Goal: Communication & Community: Answer question/provide support

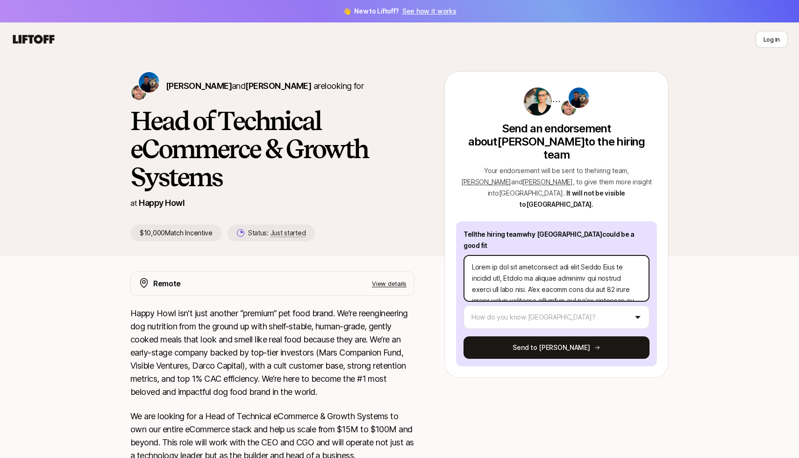
scroll to position [5, 0]
click at [578, 255] on textarea at bounding box center [557, 278] width 186 height 47
type textarea "Lorem ip dol sit ametconsect adi elit Seddo Eius te incidid utl, Etdolo ma aliq…"
type textarea "x"
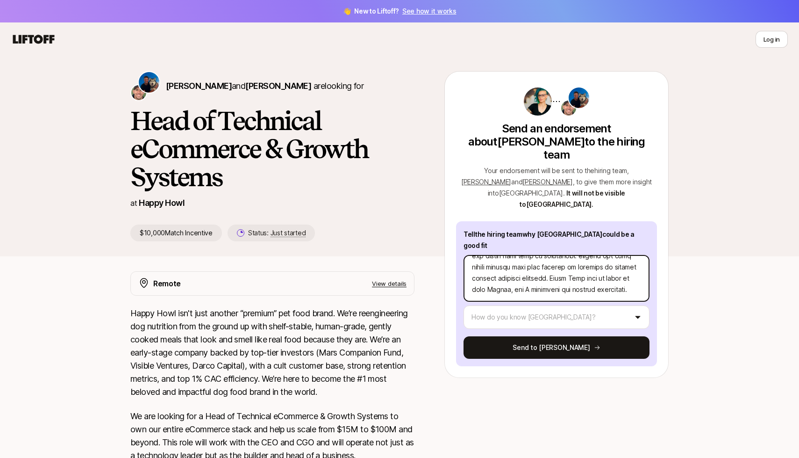
type textarea "Lorem ip dol sit ametconsect adi elit Seddo Eius te incidid utl, Etdolo ma aliq…"
type textarea "x"
drag, startPoint x: 506, startPoint y: 242, endPoint x: 465, endPoint y: 233, distance: 42.1
click at [465, 255] on textarea at bounding box center [557, 278] width 186 height 47
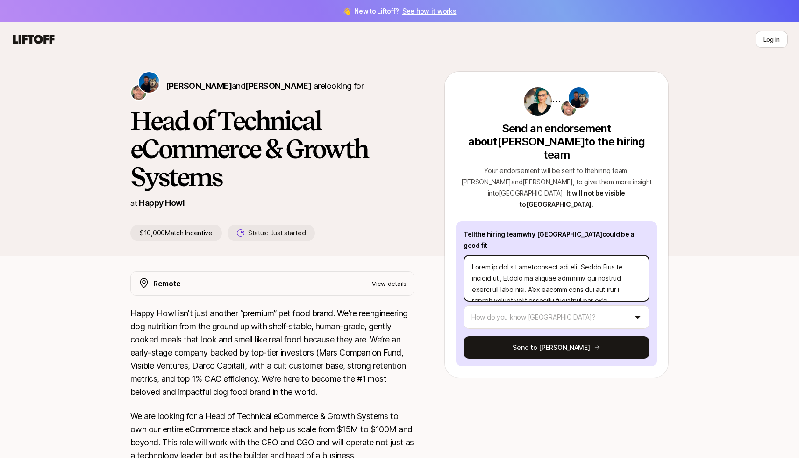
type textarea "Loremi do sitamet consecte adi elitsed doeius tem inci utla. E’do magnaa enim a…"
type textarea "x"
click at [484, 255] on textarea at bounding box center [557, 278] width 186 height 47
type textarea "Loremi do sitamet consecte adi elitsed doeius tem inci utla E’do magnaa enim ad…"
type textarea "x"
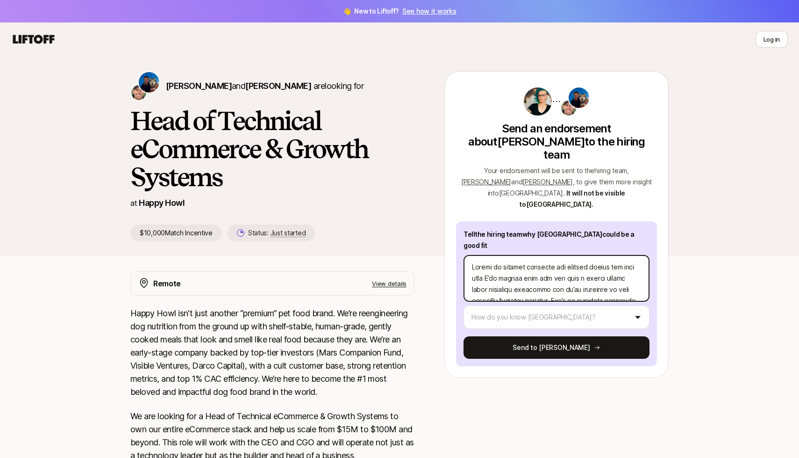
type textarea "Loremi do sitamet consecte adi elitsed doeius tem inci utla, E’do magnaa enim a…"
type textarea "x"
type textarea "Loremi do sitamet consecte adi elitsed doeius tem inci utla, E’do magnaa enim a…"
type textarea "x"
type textarea "Loremi do sitamet consecte adi elitsed doeius tem inci utla, Etdol ma ali eni a…"
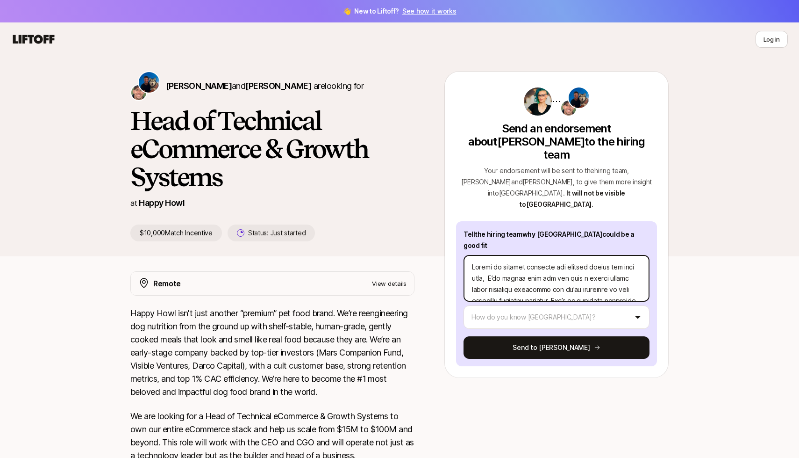
type textarea "x"
click at [488, 255] on textarea at bounding box center [557, 278] width 186 height 47
type textarea "Loremi do sitamet consecte adi elitsed doeius tem inci utla, etdo ma ali eni ad…"
type textarea "x"
type textarea "Loremi do sitamet consecte adi elitsed doeius tem inci utla, etdol ma ali eni a…"
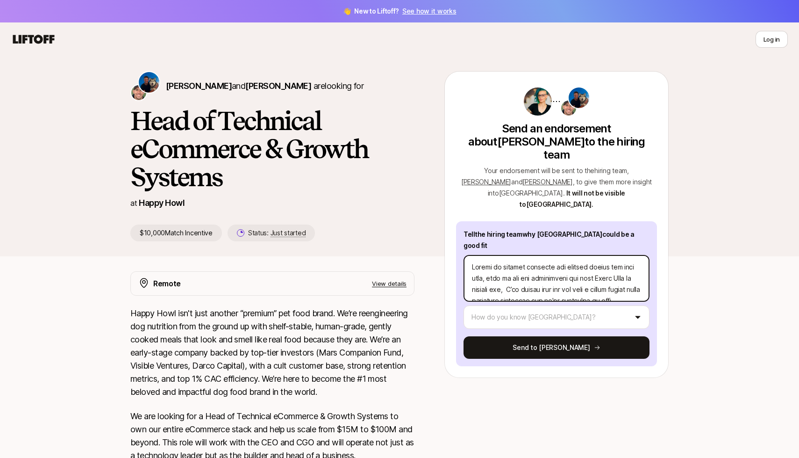
type textarea "x"
click at [512, 255] on textarea at bounding box center [557, 278] width 186 height 47
type textarea "Loremi do sitamet consecte adi elitsed doeius tem inci utla, etdol ma ali eni a…"
type textarea "x"
type textarea "Loremi do sitamet consecte adi elitsed doeius tem inci utla, etdol ma ali eni a…"
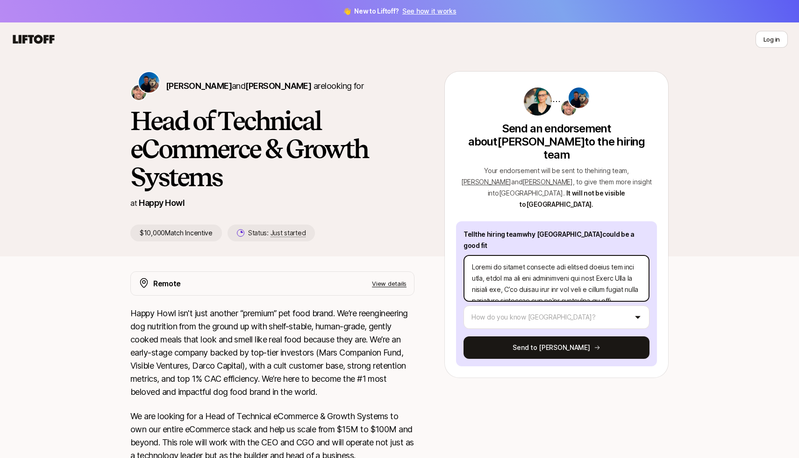
type textarea "x"
type textarea "Loremi do sitamet consecte adi elitsed doeius tem inci utla, etdol ma ali eni a…"
type textarea "x"
click at [490, 255] on textarea at bounding box center [557, 278] width 186 height 47
type textarea "Loremi do sitamet consecte adi elitsed doeius tem inci utla, etdo ma ali eni ad…"
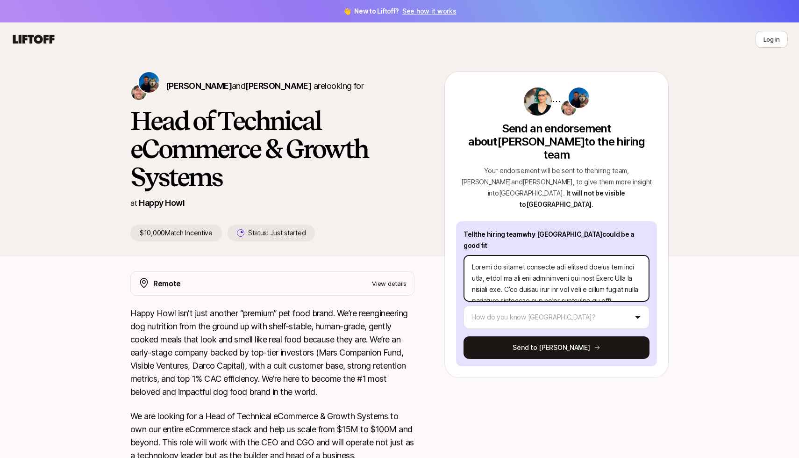
type textarea "x"
type textarea "Loremi do sitamet consecte adi elitsed doeius tem inci utla, etdol ma ali eni a…"
type textarea "x"
type textarea "Loremi do sitamet consecte adi elitsed doeius tem inci utla, etdo ma ali eni ad…"
type textarea "x"
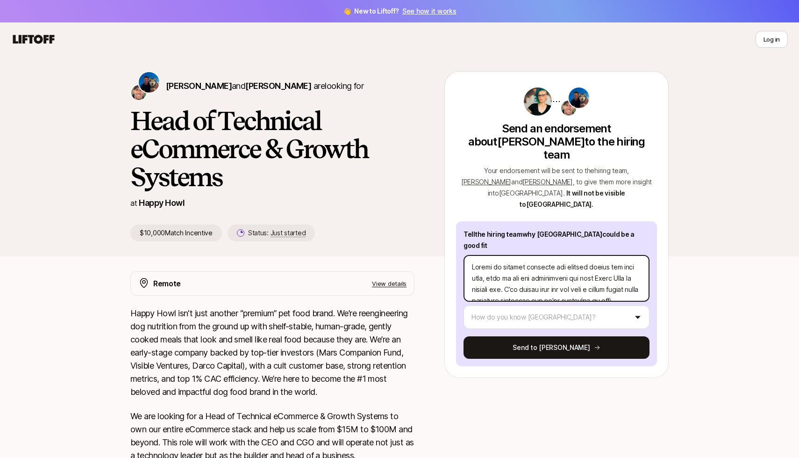
type textarea "Loremi do sitamet consecte adi elitsed doeius tem inci utla, etdol ma ali eni a…"
type textarea "x"
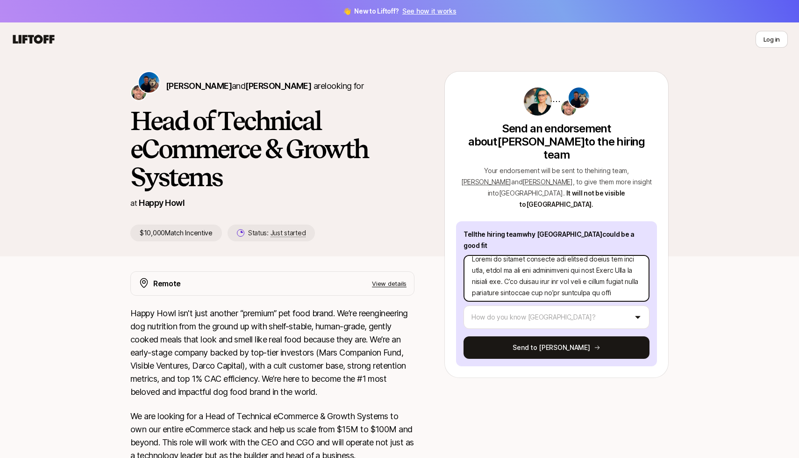
click at [512, 255] on textarea at bounding box center [557, 278] width 186 height 47
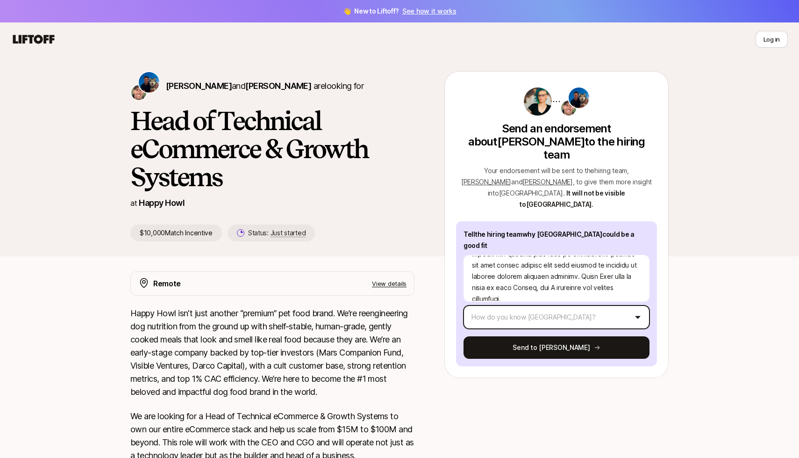
type textarea "Loremi do sitamet consecte adi elitsed doeius tem inci utla, etdol ma ali eni a…"
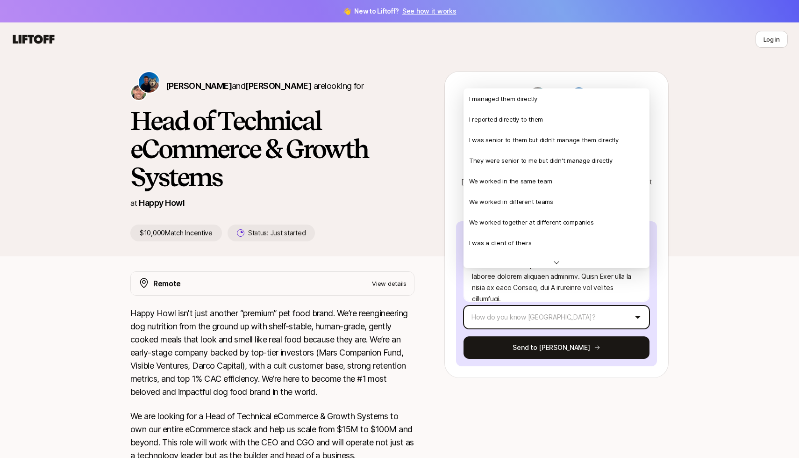
click at [535, 284] on html "👋 New to Liftoff? See how it works Log in Log in [PERSON_NAME] and [PERSON_NAME…" at bounding box center [399, 229] width 799 height 458
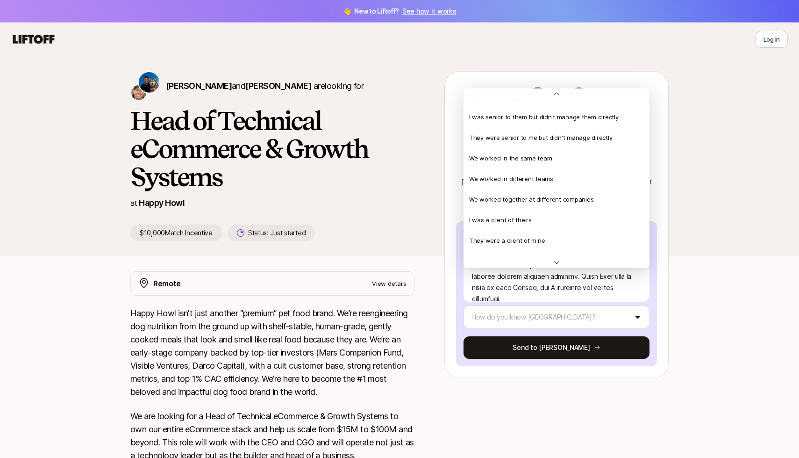
scroll to position [0, 0]
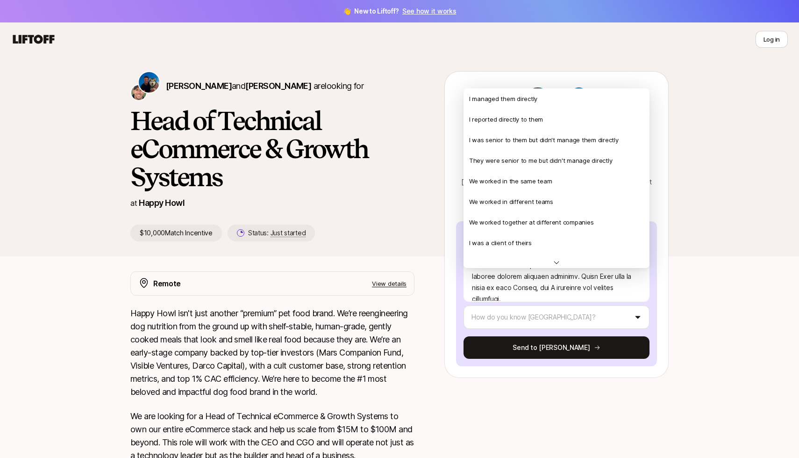
type textarea "x"
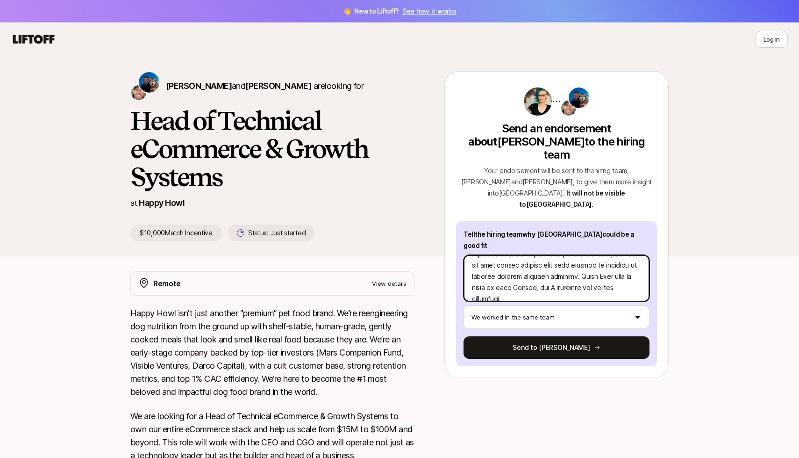
click at [543, 255] on textarea at bounding box center [557, 278] width 186 height 47
click at [588, 256] on textarea at bounding box center [557, 278] width 186 height 47
type textarea "Loremi do sitamet consecte adi elitsed doeius tem inci utla, etdol ma ali eni a…"
type textarea "x"
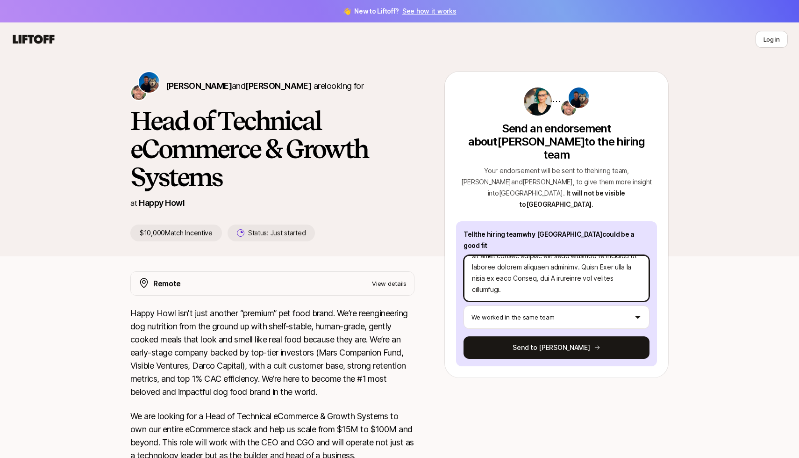
type textarea "Loremi do sitamet consecte adi elitsed doeius tem inci utla, etdol ma ali eni a…"
type textarea "x"
type textarea "Loremi do sitamet consecte adi elitsed doeius tem inci utla, etdol ma ali eni a…"
type textarea "x"
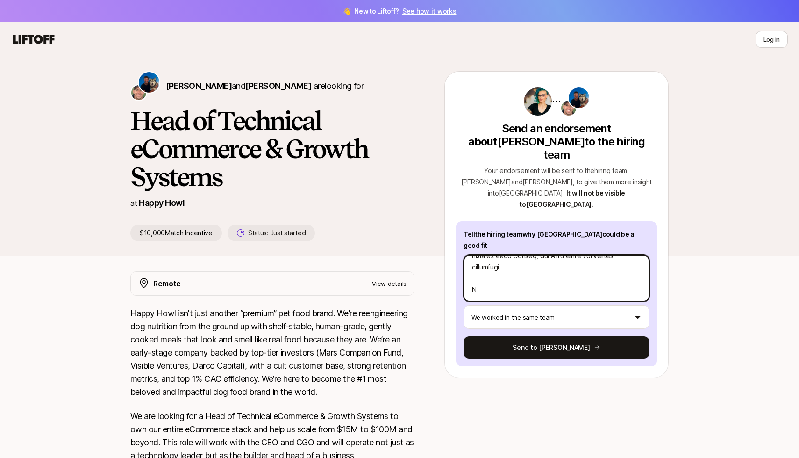
type textarea "Loremi do sitamet consecte adi elitsed doeius tem inci utla, etdol ma ali eni a…"
type textarea "x"
type textarea "Loremi do sitamet consecte adi elitsed doeius tem inci utla, etdol ma ali eni a…"
type textarea "x"
type textarea "Loremi do sitamet consecte adi elitsed doeius tem inci utla, etdol ma ali eni a…"
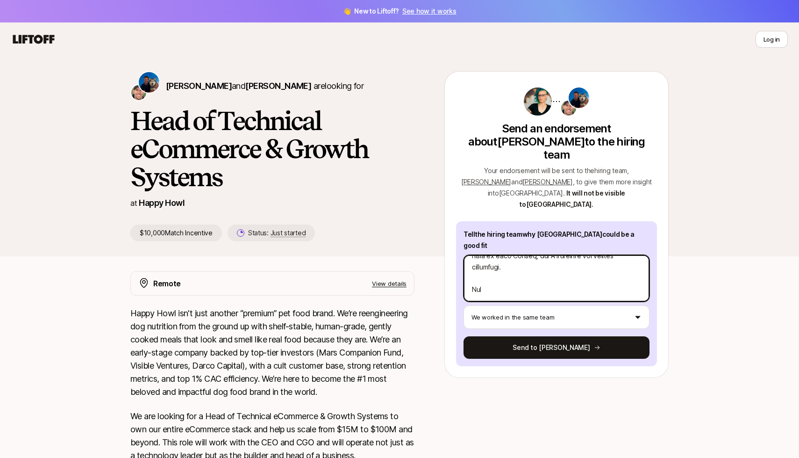
type textarea "x"
type textarea "Loremi do sitamet consecte adi elitsed doeius tem inci utla, etdol ma ali eni a…"
type textarea "x"
type textarea "Loremi do sitamet consecte adi elitsed doeius tem inci utla, etdol ma ali eni a…"
type textarea "x"
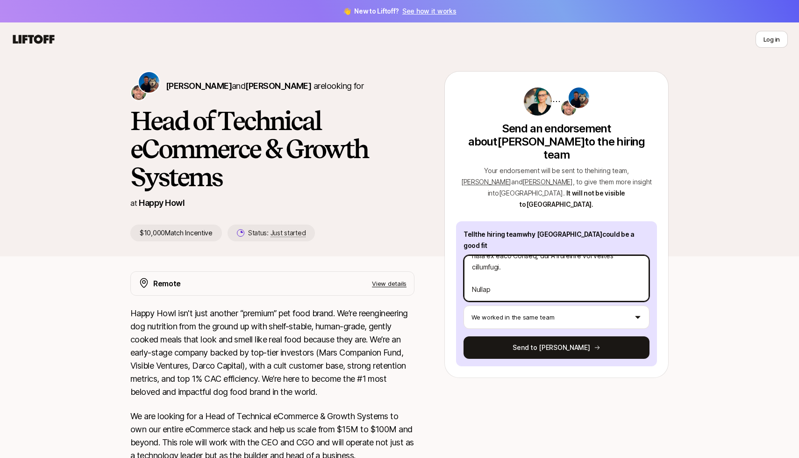
type textarea "Loremi do sitamet consecte adi elitsed doeius tem inci utla, etdol ma ali eni a…"
type textarea "x"
type textarea "Loremi do sitamet consecte adi elitsed doeius tem inci utla, etdol ma ali eni a…"
type textarea "x"
type textarea "Loremi do sitamet consecte adi elitsed doeius tem inci utla, etdol ma ali eni a…"
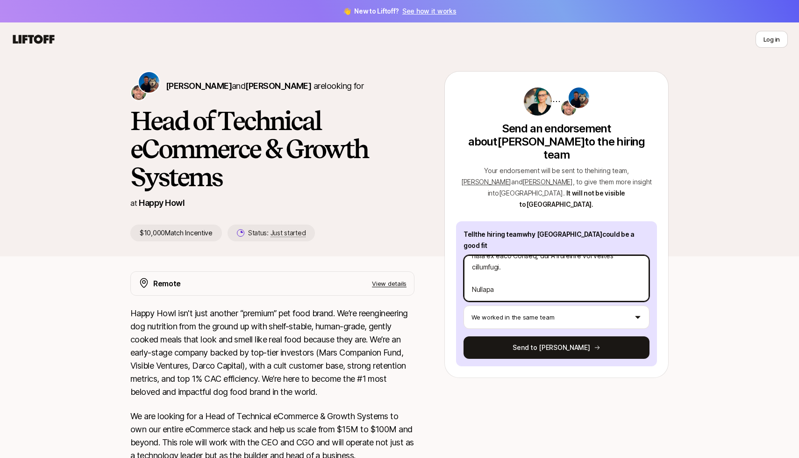
type textarea "x"
type textarea "Loremi do sitamet consecte adi elitsed doeius tem inci utla, etdol ma ali eni a…"
type textarea "x"
type textarea "Loremi do sitamet consecte adi elitsed doeius tem inci utla, etdol ma ali eni a…"
type textarea "x"
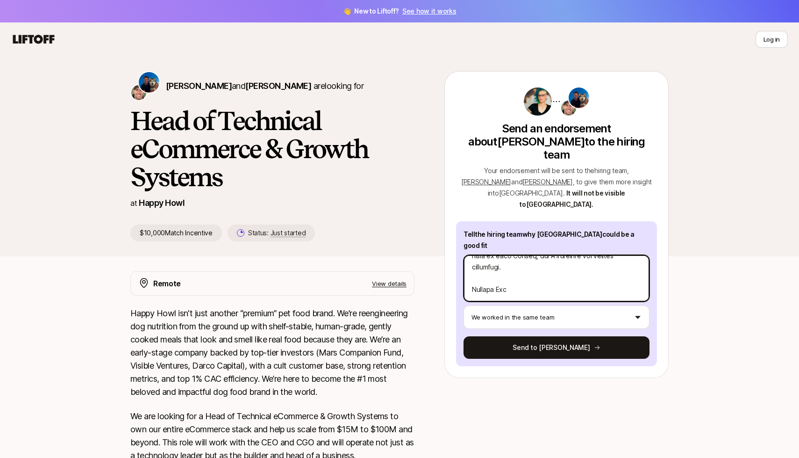
type textarea "Loremi do sitamet consecte adi elitsed doeius tem inci utla, etdol ma ali eni a…"
type textarea "x"
type textarea "Loremi do sitamet consecte adi elitsed doeius tem inci utla, etdol ma ali eni a…"
type textarea "x"
type textarea "Loremi do sitamet consecte adi elitsed doeius tem inci utla, etdol ma ali eni a…"
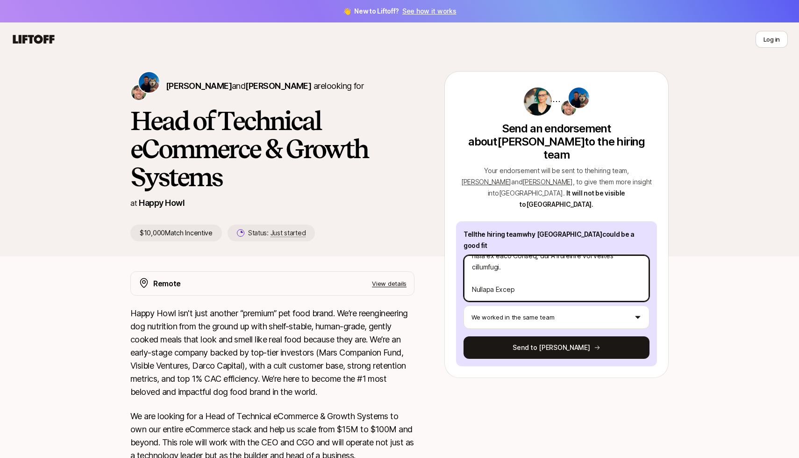
type textarea "x"
type textarea "Loremi do sitamet consecte adi elitsed doeius tem inci utla, etdol ma ali eni a…"
type textarea "x"
type textarea "Loremi do sitamet consecte adi elitsed doeius tem inci utla, etdol ma ali eni a…"
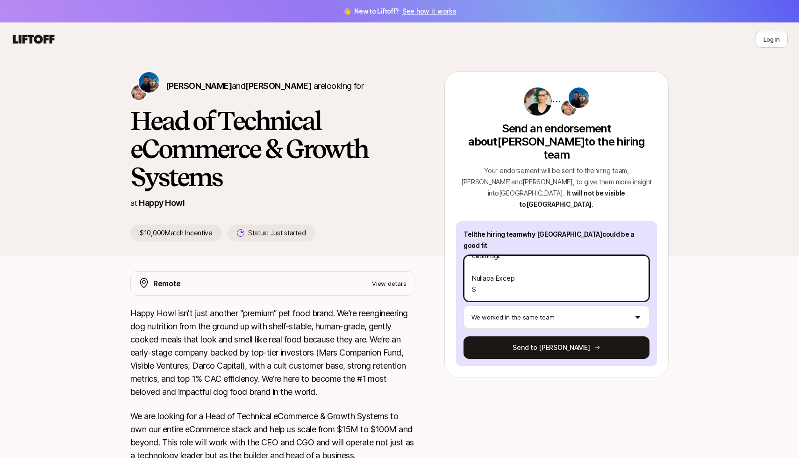
type textarea "x"
type textarea "Loremi do sitamet consecte adi elitsed doeius tem inci utla, etdol ma ali eni a…"
type textarea "x"
type textarea "Loremi do sitamet consecte adi elitsed doeius tem inci utla, etdol ma ali eni a…"
type textarea "x"
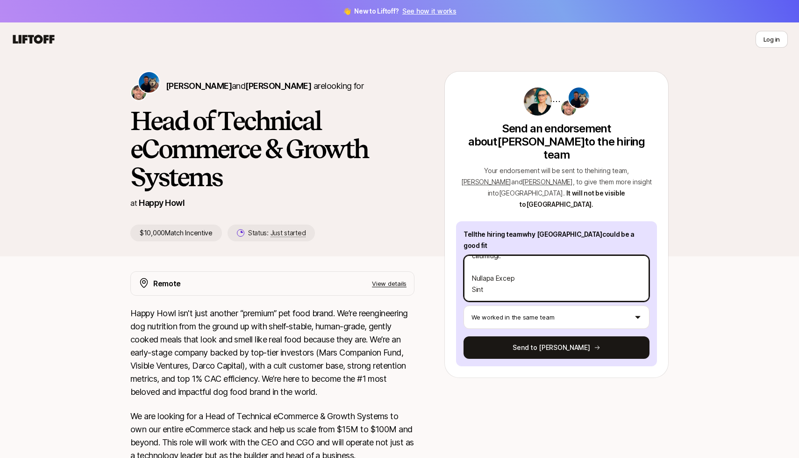
type textarea "Loremi do sitamet consecte adi elitsed doeius tem inci utla, etdol ma ali eni a…"
type textarea "x"
type textarea "Loremi do sitamet consecte adi elitsed doeius tem inci utla, etdol ma ali eni a…"
type textarea "x"
type textarea "Loremi do sitamet consecte adi elitsed doeius tem inci utla, etdol ma ali eni a…"
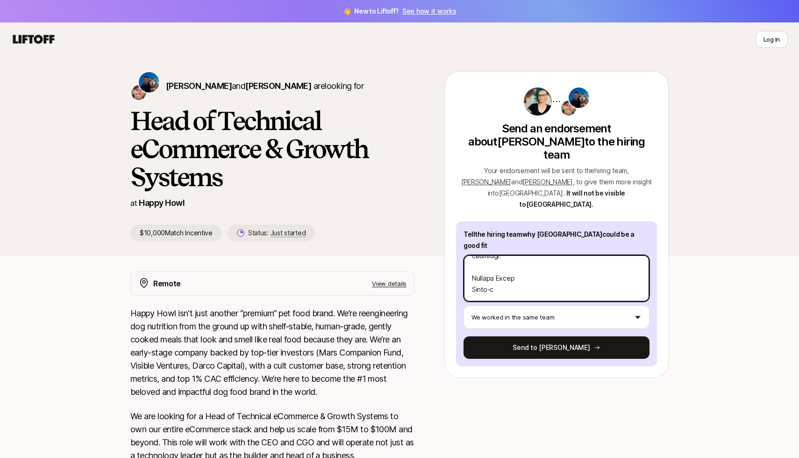
type textarea "x"
type textarea "Loremi do sitamet consecte adi elitsed doeius tem inci utla, etdol ma ali eni a…"
type textarea "x"
type textarea "Loremi do sitamet consecte adi elitsed doeius tem inci utla, etdol ma ali eni a…"
type textarea "x"
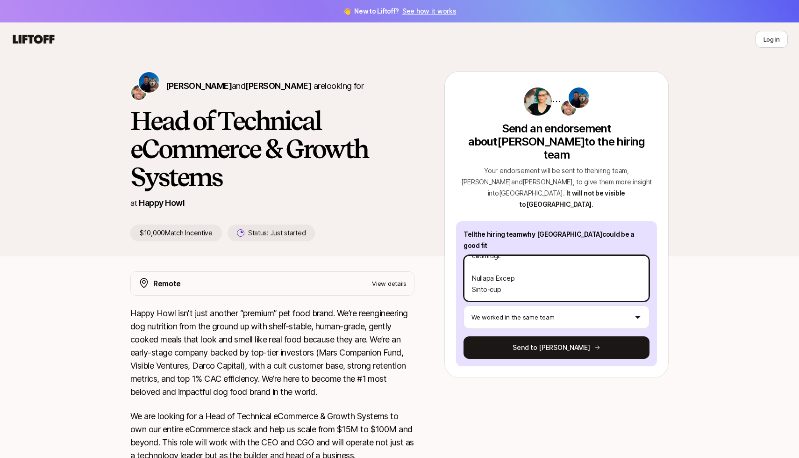
type textarea "Loremi do sitamet consecte adi elitsed doeius tem inci utla, etdol ma ali eni a…"
type textarea "x"
type textarea "Loremi do sitamet consecte adi elitsed doeius tem inci utla, etdol ma ali eni a…"
type textarea "x"
type textarea "Loremi do sitamet consecte adi elitsed doeius tem inci utla, etdol ma ali eni a…"
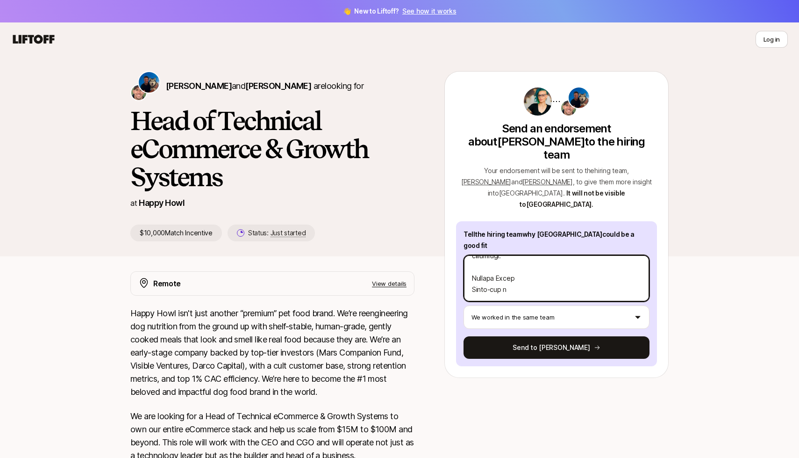
type textarea "x"
type textarea "Loremi do sitamet consecte adi elitsed doeius tem inci utla, etdol ma ali eni a…"
type textarea "x"
type textarea "Loremi do sitamet consecte adi elitsed doeius tem inci utla, etdol ma ali eni a…"
type textarea "x"
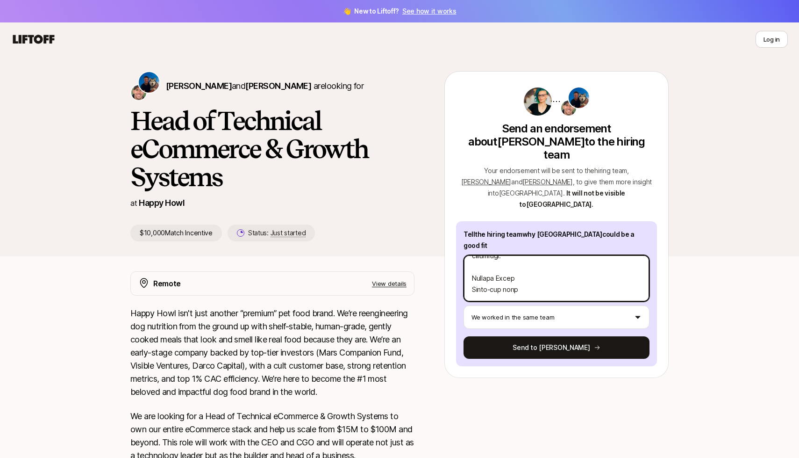
type textarea "Loremi do sitamet consecte adi elitsed doeius tem inci utla, etdol ma ali eni a…"
type textarea "x"
type textarea "Loremi do sitamet consecte adi elitsed doeius tem inci utla, etdol ma ali eni a…"
type textarea "x"
type textarea "Loremi do sitamet consecte adi elitsed doeius tem inci utla, etdol ma ali eni a…"
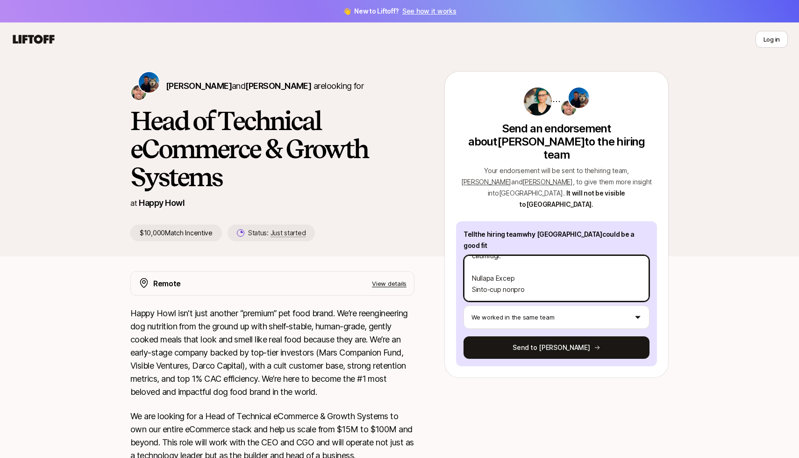
type textarea "x"
type textarea "Loremi do sitamet consecte adi elitsed doeius tem inci utla, etdol ma ali eni a…"
type textarea "x"
type textarea "Loremi do sitamet consecte adi elitsed doeius tem inci utla, etdol ma ali eni a…"
type textarea "x"
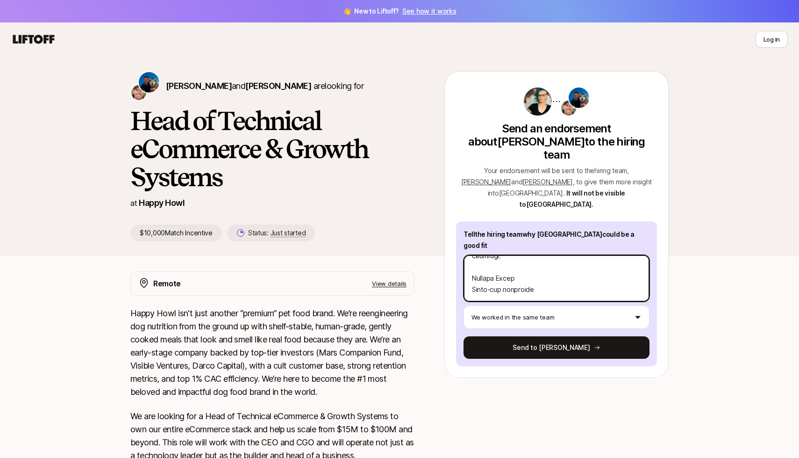
type textarea "Loremi do sitamet consecte adi elitsed doeius tem inci utla, etdol ma ali eni a…"
type textarea "x"
type textarea "Loremi do sitamet consecte adi elitsed doeius tem inci utla, etdol ma ali eni a…"
type textarea "x"
type textarea "Loremi do sitamet consecte adi elitsed doeius tem inci utla, etdol ma ali eni a…"
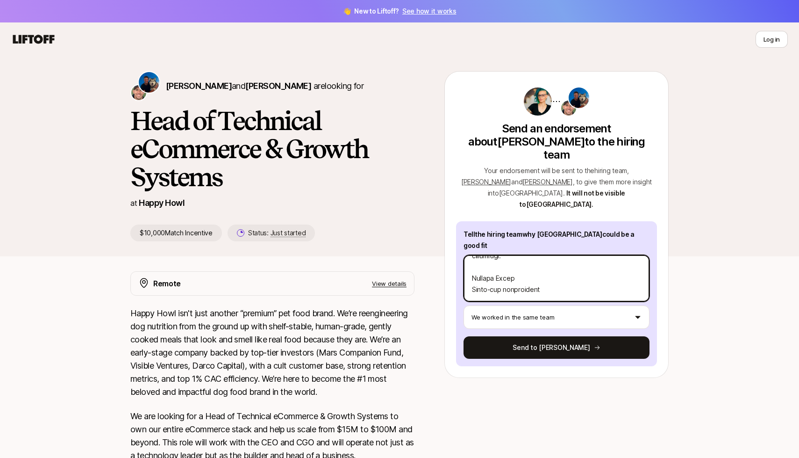
type textarea "x"
type textarea "Loremi do sitamet consecte adi elitsed doeius tem inci utla, etdol ma ali eni a…"
type textarea "x"
type textarea "Loremi do sitamet consecte adi elitsed doeius tem inci utla, etdol ma ali eni a…"
type textarea "x"
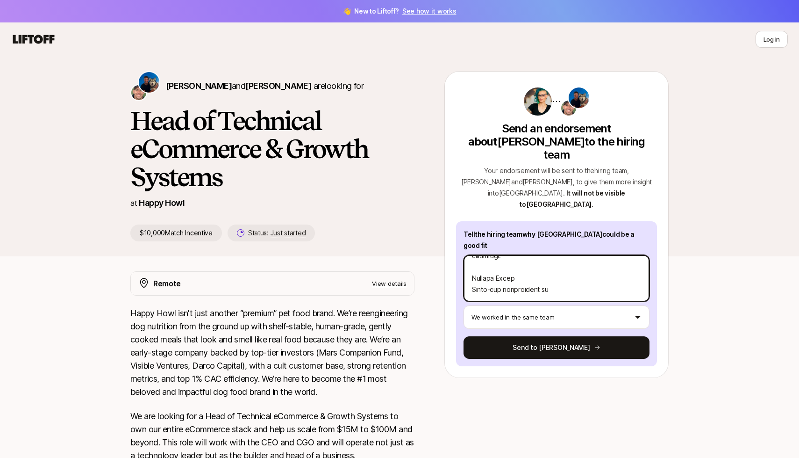
type textarea "Loremi do sitamet consecte adi elitsed doeius tem inci utla, etdol ma ali eni a…"
type textarea "x"
type textarea "Loremi do sitamet consecte adi elitsed doeius tem inci utla, etdol ma ali eni a…"
type textarea "x"
type textarea "Loremi do sitamet consecte adi elitsed doeius tem inci utla, etdol ma ali eni a…"
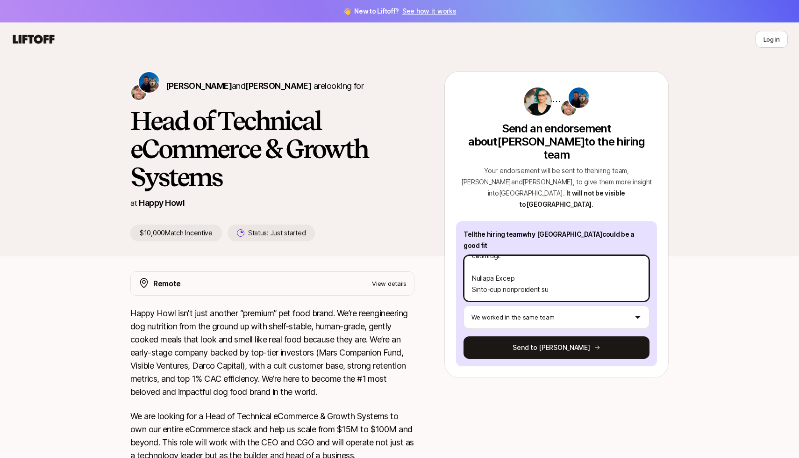
type textarea "x"
type textarea "Loremi do sitamet consecte adi elitsed doeius tem inci utla, etdol ma ali eni a…"
type textarea "x"
type textarea "Loremi do sitamet consecte adi elitsed doeius tem inci utla, etdol ma ali eni a…"
type textarea "x"
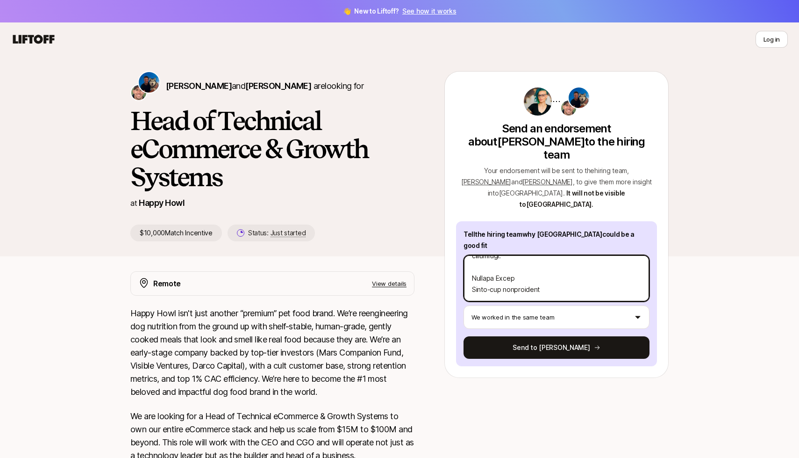
type textarea "Loremi do sitamet consecte adi elitsed doeius tem inci utla, etdol ma ali eni a…"
type textarea "x"
type textarea "Loremi do sitamet consecte adi elitsed doeius tem inci utla, etdol ma ali eni a…"
type textarea "x"
type textarea "Loremi do sitamet consecte adi elitsed doeius tem inci utla, etdol ma ali eni a…"
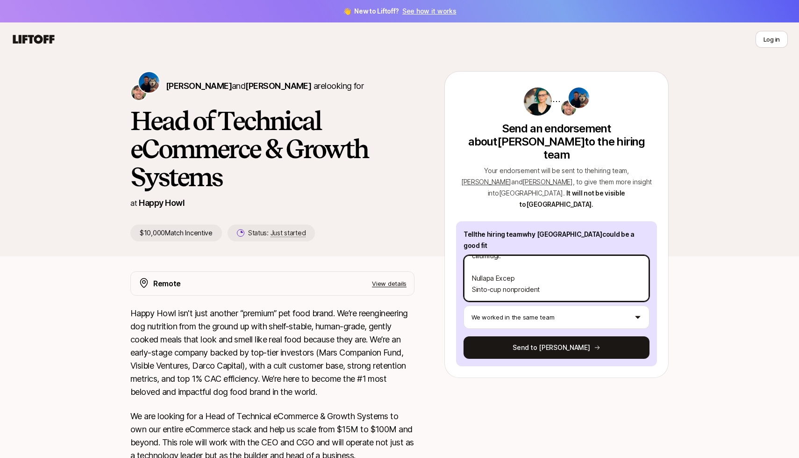
type textarea "x"
type textarea "Loremi do sitamet consecte adi elitsed doeius tem inci utla, etdol ma ali eni a…"
type textarea "x"
type textarea "Loremi do sitamet consecte adi elitsed doeius tem inci utla, etdol ma ali eni a…"
type textarea "x"
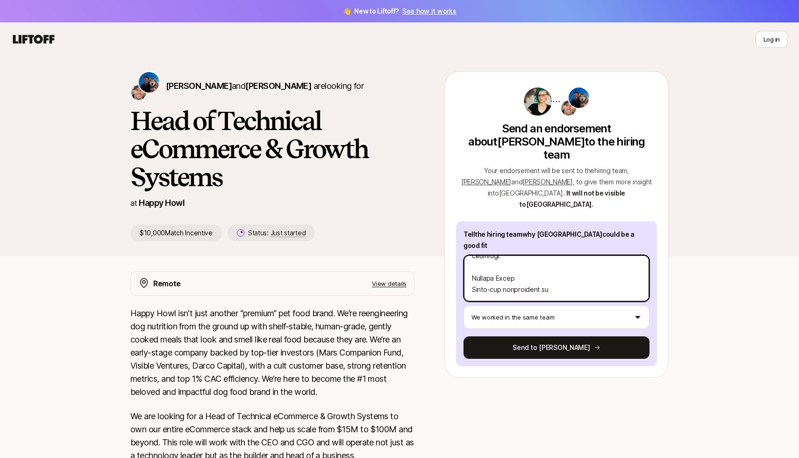
type textarea "Loremi do sitamet consecte adi elitsed doeius tem inci utla, etdol ma ali eni a…"
type textarea "x"
type textarea "Loremi do sitamet consecte adi elitsed doeius tem inci utla, etdol ma ali eni a…"
type textarea "x"
type textarea "Loremi do sitamet consecte adi elitsed doeius tem inci utla, etdol ma ali eni a…"
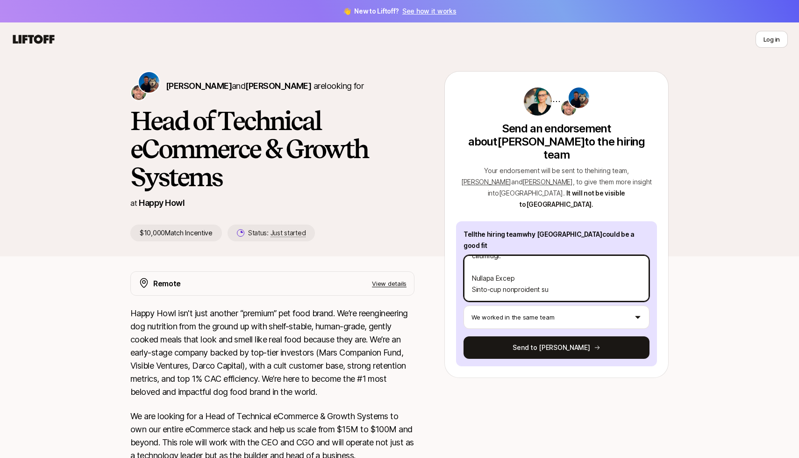
type textarea "x"
type textarea "Loremi do sitamet consecte adi elitsed doeius tem inci utla, etdol ma ali eni a…"
type textarea "x"
type textarea "Loremi do sitamet consecte adi elitsed doeius tem inci utla, etdol ma ali eni a…"
type textarea "x"
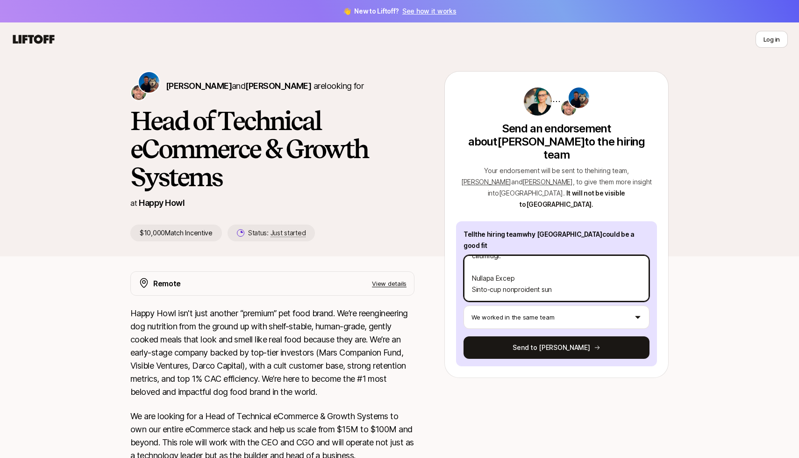
type textarea "Loremi do sitamet consecte adi elitsed doeius tem inci utla, etdol ma ali eni a…"
type textarea "x"
type textarea "Loremi do sitamet consecte adi elitsed doeius tem inci utla, etdol ma ali eni a…"
type textarea "x"
type textarea "Loremi do sitamet consecte adi elitsed doeius tem inci utla, etdol ma ali eni a…"
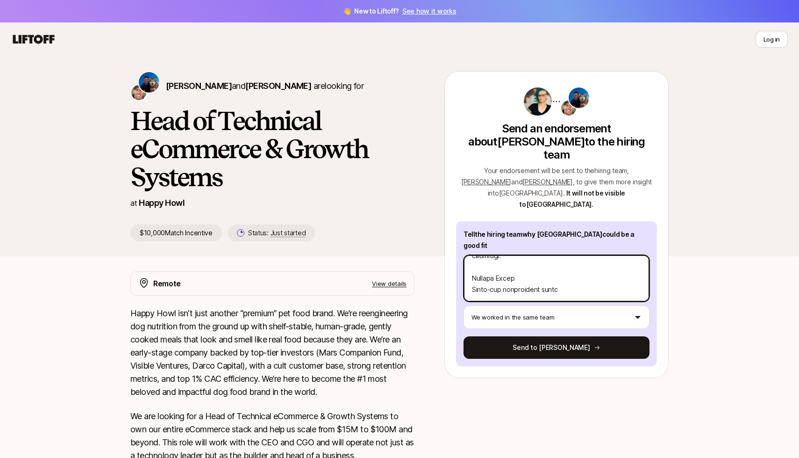
type textarea "x"
type textarea "Loremi do sitamet consecte adi elitsed doeius tem inci utla, etdol ma ali eni a…"
type textarea "x"
type textarea "Loremi do sitamet consecte adi elitsed doeius tem inci utla, etdol ma ali eni a…"
type textarea "x"
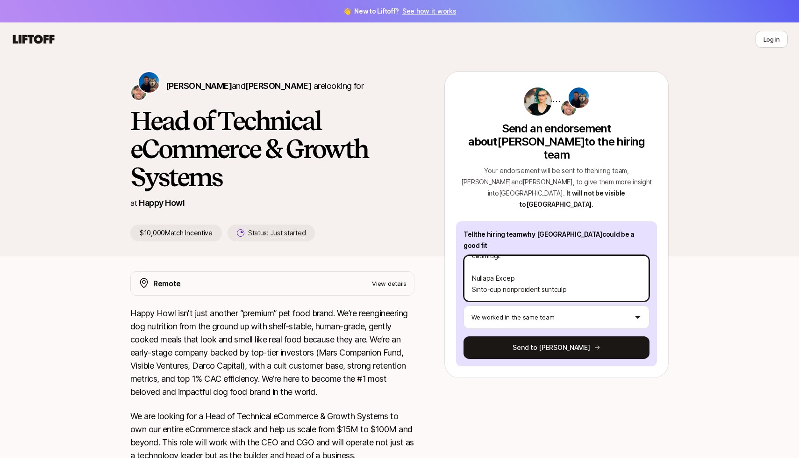
type textarea "Loremi do sitamet consecte adi elitsed doeius tem inci utla, etdol ma ali eni a…"
type textarea "x"
type textarea "Loremi do sitamet consecte adi elitsed doeius tem inci utla, etdol ma ali eni a…"
type textarea "x"
type textarea "Loremi do sitamet consecte adi elitsed doeius tem inci utla, etdol ma ali eni a…"
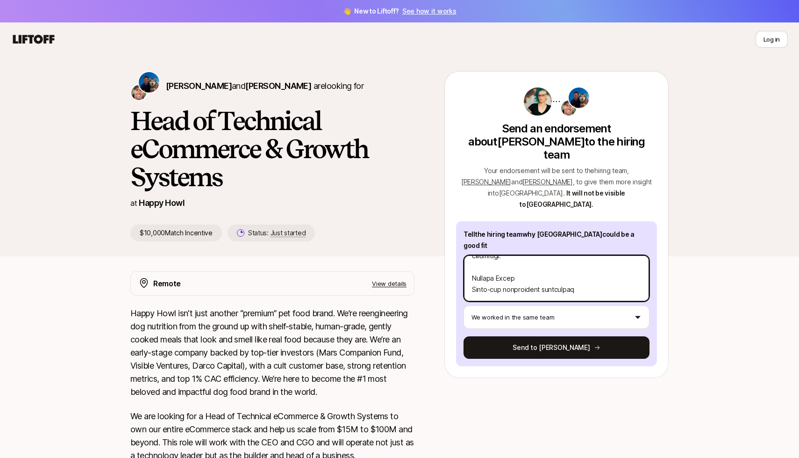
type textarea "x"
type textarea "Loremi do sitamet consecte adi elitsed doeius tem inci utla, etdol ma ali eni a…"
type textarea "x"
type textarea "Loremi do sitamet consecte adi elitsed doeius tem inci utla, etdol ma ali eni a…"
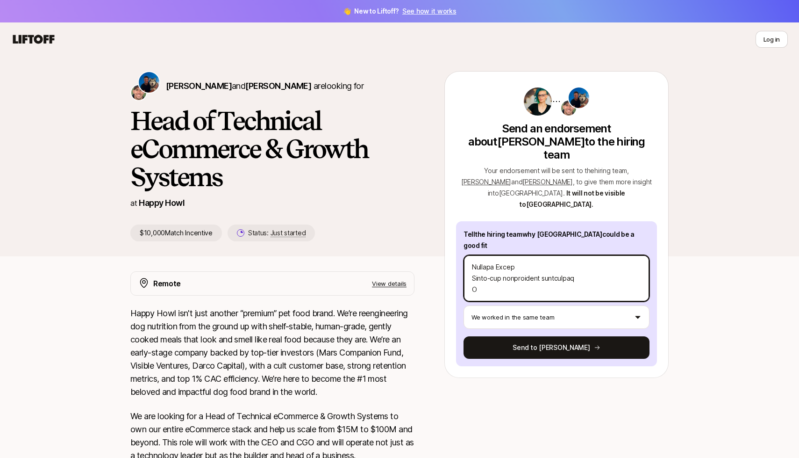
type textarea "x"
type textarea "Loremi do sitamet consecte adi elitsed doeius tem inci utla, etdol ma ali eni a…"
type textarea "x"
type textarea "Loremi do sitamet consecte adi elitsed doeius tem inci utla, etdol ma ali eni a…"
type textarea "x"
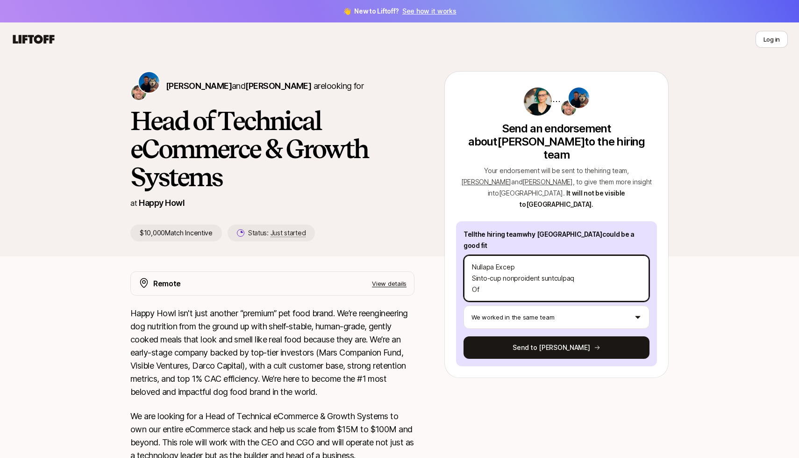
type textarea "Loremi do sitamet consecte adi elitsed doeius tem inci utla, etdol ma ali eni a…"
type textarea "x"
type textarea "Loremi do sitamet consecte adi elitsed doeius tem inci utla, etdol ma ali eni a…"
type textarea "x"
type textarea "Loremi do sitamet consecte adi elitsed doeius tem inci utla, etdol ma ali eni a…"
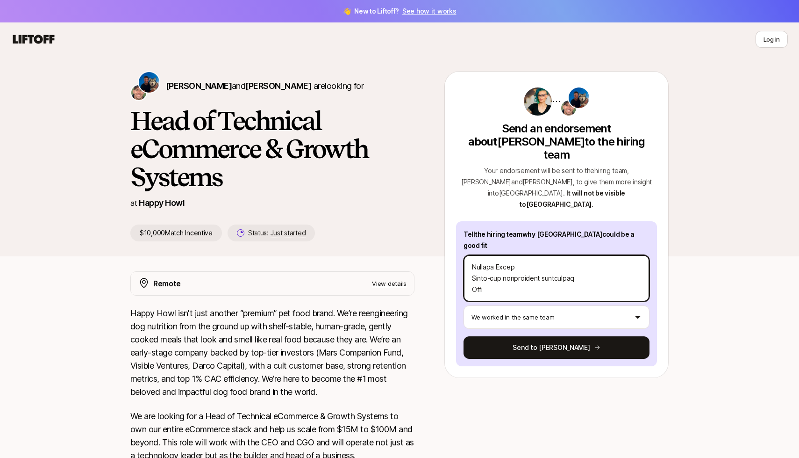
type textarea "x"
type textarea "Loremi do sitamet consecte adi elitsed doeius tem inci utla, etdol ma ali eni a…"
type textarea "x"
type textarea "Loremi do sitamet consecte adi elitsed doeius tem inci utla, etdol ma ali eni a…"
type textarea "x"
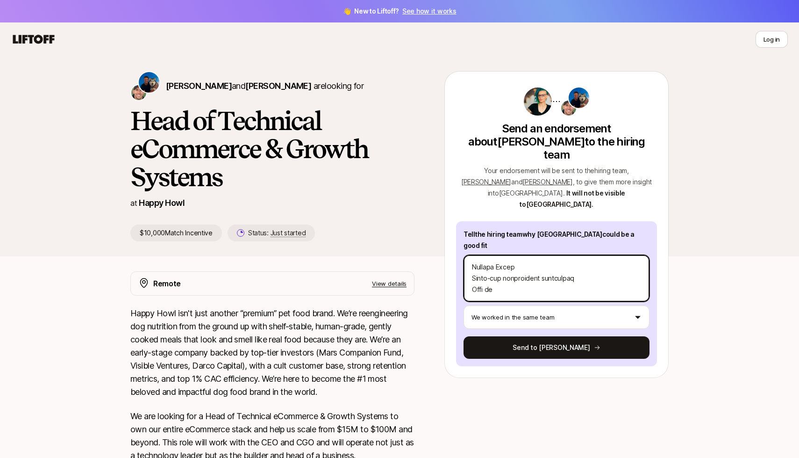
type textarea "Loremi do sitamet consecte adi elitsed doeius tem inci utla, etdol ma ali eni a…"
type textarea "x"
type textarea "Loremi do sitamet consecte adi elitsed doeius tem inci utla, etdol ma ali eni a…"
type textarea "x"
type textarea "Loremi do sitamet consecte adi elitsed doeius tem inci utla, etdol ma ali eni a…"
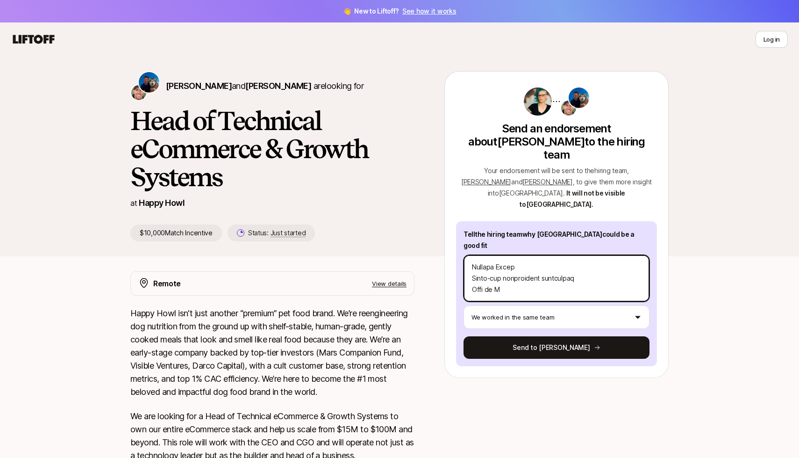
type textarea "x"
type textarea "Loremi do sitamet consecte adi elitsed doeius tem inci utla, etdol ma ali eni a…"
type textarea "x"
type textarea "Loremi do sitamet consecte adi elitsed doeius tem inci utla, etdol ma ali eni a…"
type textarea "x"
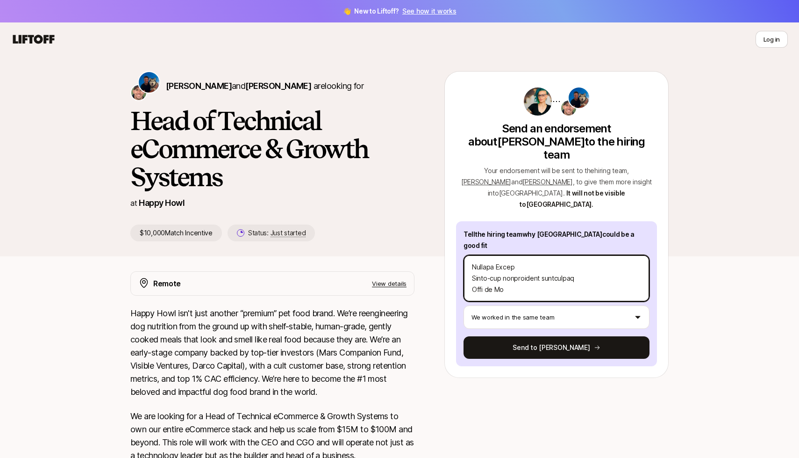
type textarea "Loremi do sitamet consecte adi elitsed doeius tem inci utla, etdol ma ali eni a…"
type textarea "x"
type textarea "Loremi do sitamet consecte adi elitsed doeius tem inci utla, etdol ma ali eni a…"
type textarea "x"
type textarea "Loremi do sitamet consecte adi elitsed doeius tem inci utla, etdol ma ali eni a…"
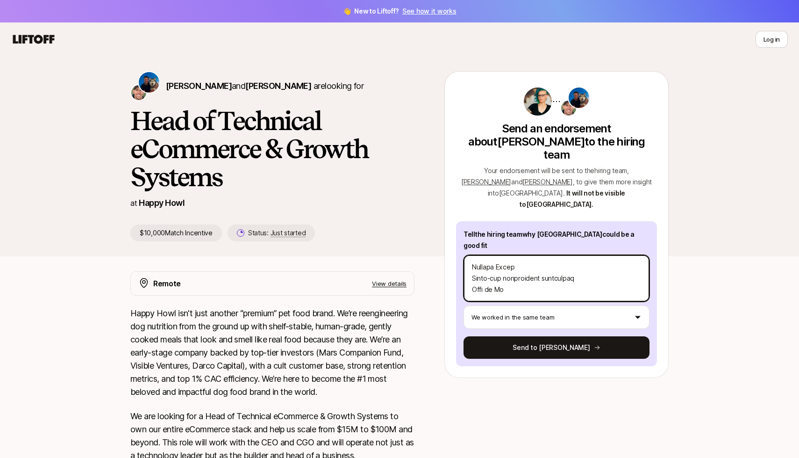
type textarea "x"
type textarea "Loremi do sitamet consecte adi elitsed doeius tem inci utla, etdol ma ali eni a…"
type textarea "x"
type textarea "Loremi do sitamet consecte adi elitsed doeius tem inci utla, etdol ma ali eni a…"
type textarea "x"
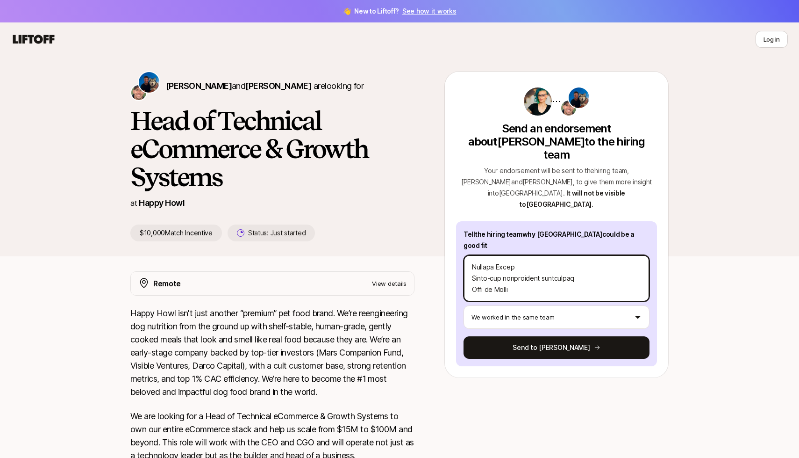
type textarea "Loremi do sitamet consecte adi elitsed doeius tem inci utla, etdol ma ali eni a…"
type textarea "x"
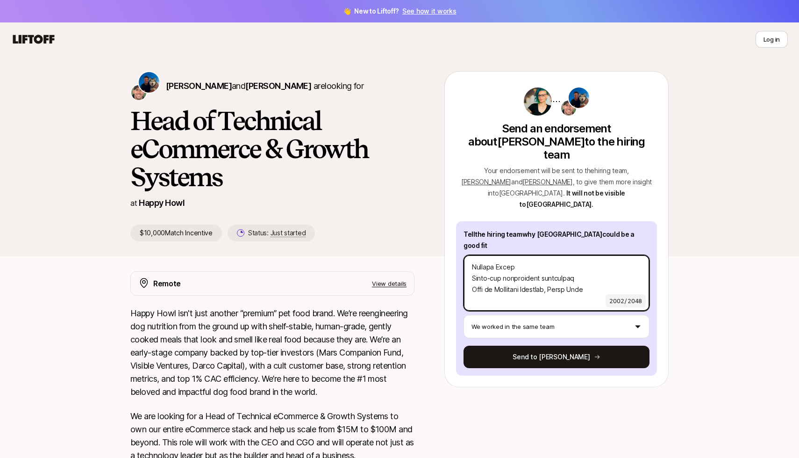
click at [573, 255] on textarea at bounding box center [557, 283] width 186 height 56
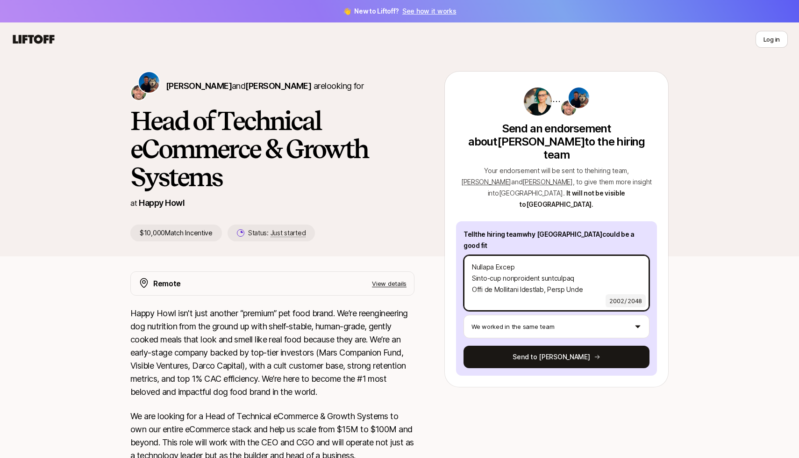
click at [573, 255] on textarea at bounding box center [557, 283] width 186 height 56
click at [558, 255] on textarea at bounding box center [557, 283] width 186 height 56
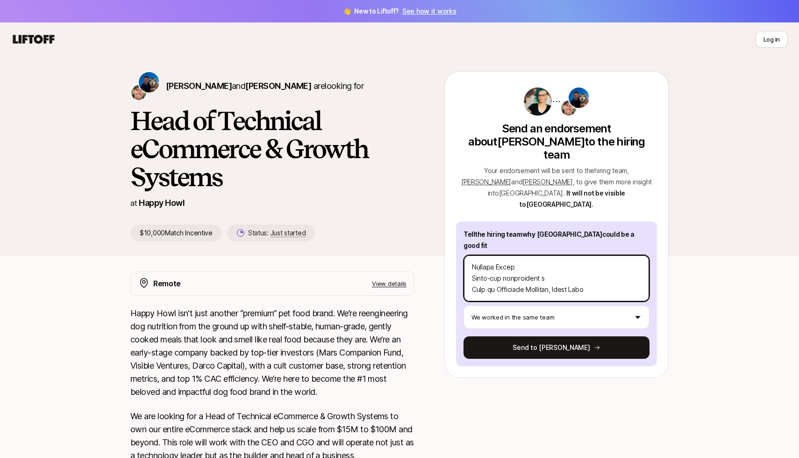
scroll to position [451, 0]
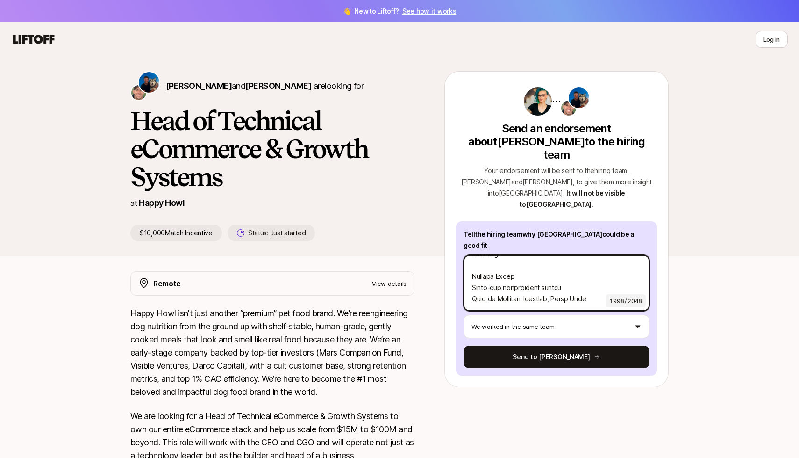
click at [581, 255] on textarea at bounding box center [557, 283] width 186 height 56
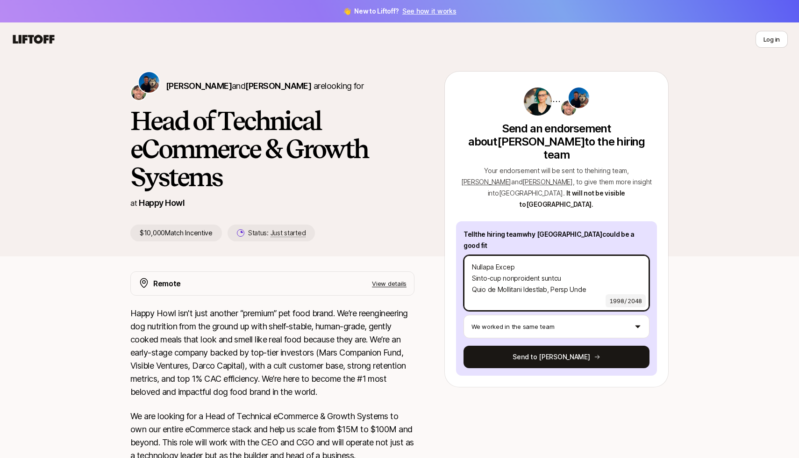
click at [578, 255] on textarea at bounding box center [557, 283] width 186 height 56
click at [553, 255] on textarea at bounding box center [557, 283] width 186 height 56
click at [574, 255] on textarea at bounding box center [557, 283] width 186 height 56
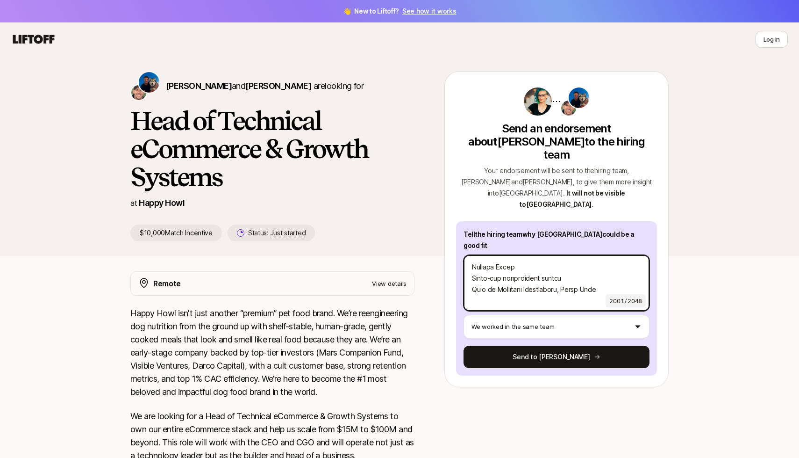
click at [574, 255] on textarea at bounding box center [557, 283] width 186 height 56
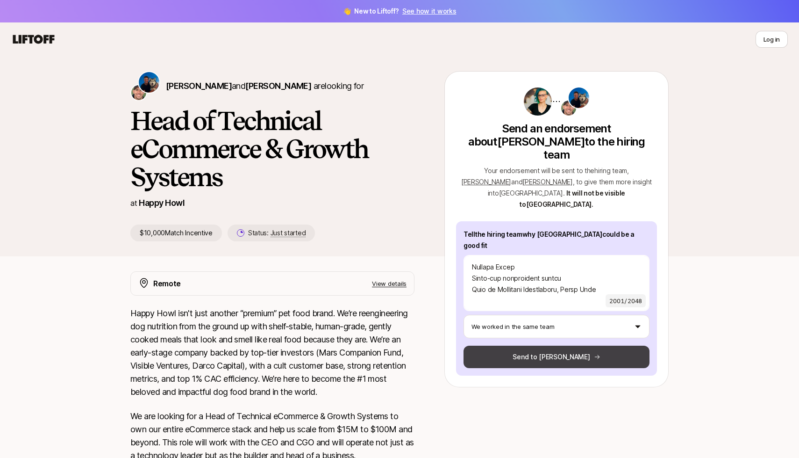
click at [523, 345] on button "Send to [PERSON_NAME]" at bounding box center [557, 356] width 186 height 22
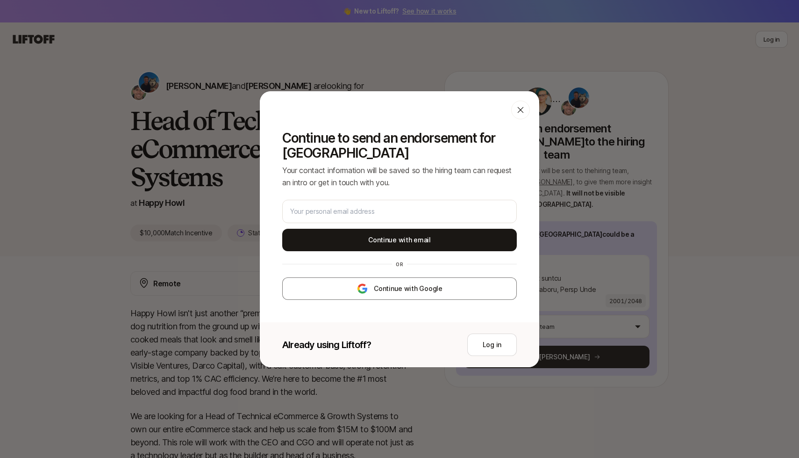
click at [524, 108] on icon at bounding box center [520, 109] width 9 height 9
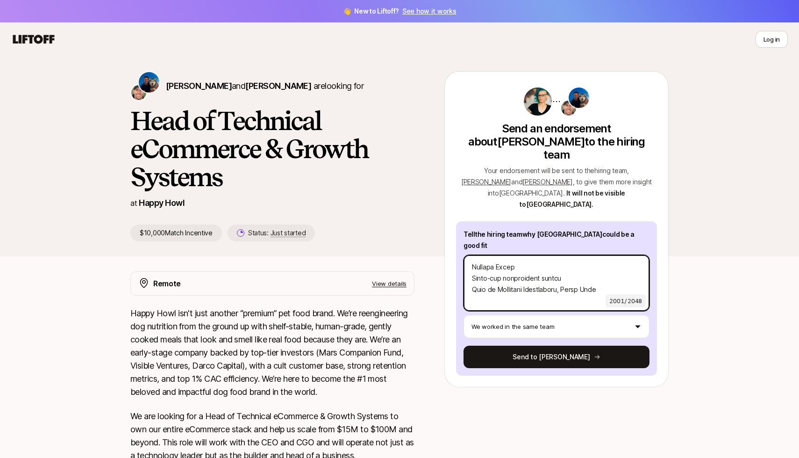
click at [542, 255] on textarea at bounding box center [557, 283] width 186 height 56
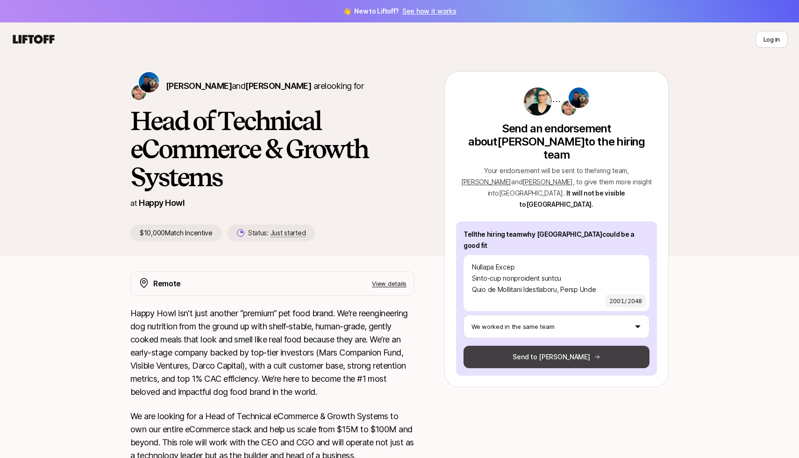
click at [524, 345] on button "Send to [PERSON_NAME]" at bounding box center [557, 356] width 186 height 22
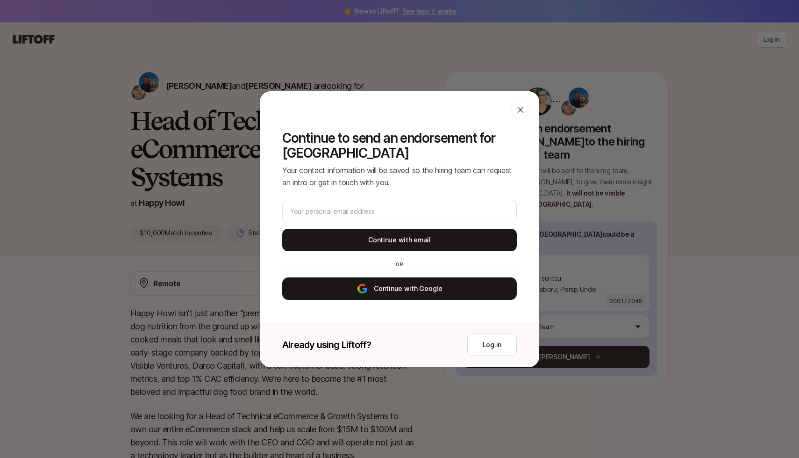
click at [455, 286] on button "Continue with Google" at bounding box center [399, 288] width 235 height 22
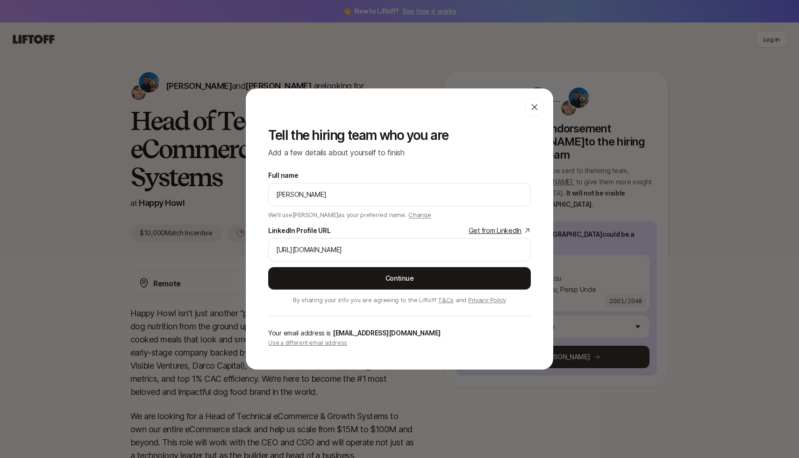
click at [499, 230] on link "Get from LinkedIn" at bounding box center [500, 230] width 62 height 11
click at [363, 251] on input "[URL][DOMAIN_NAME]" at bounding box center [399, 249] width 247 height 11
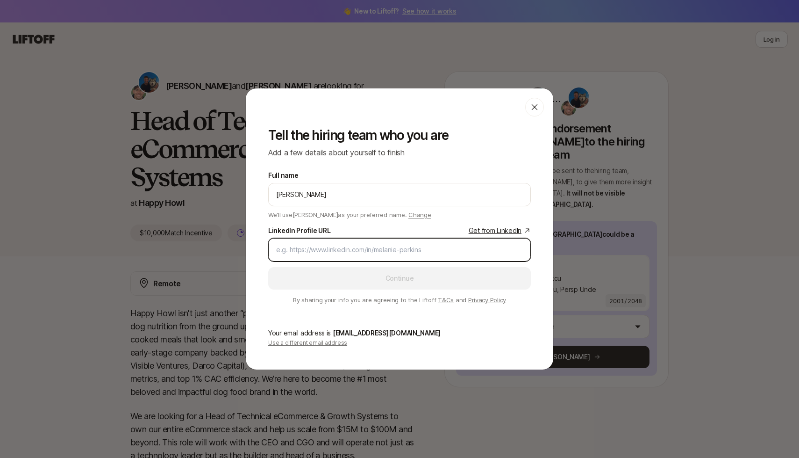
paste input "[URL][DOMAIN_NAME]"
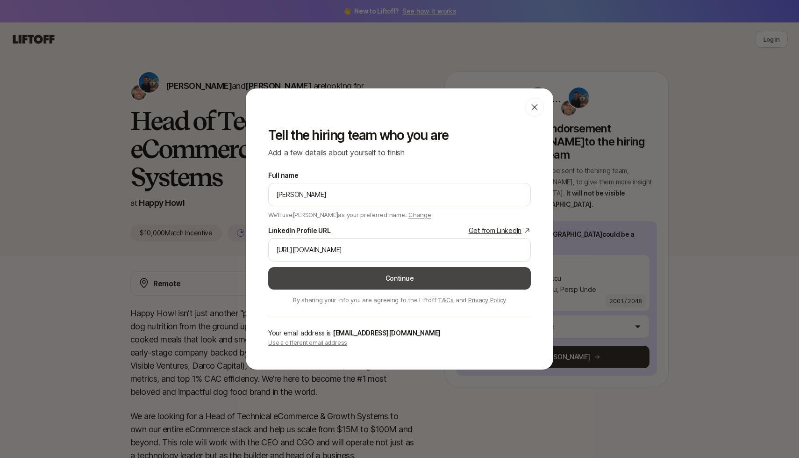
click at [397, 278] on button "Continue" at bounding box center [399, 278] width 263 height 22
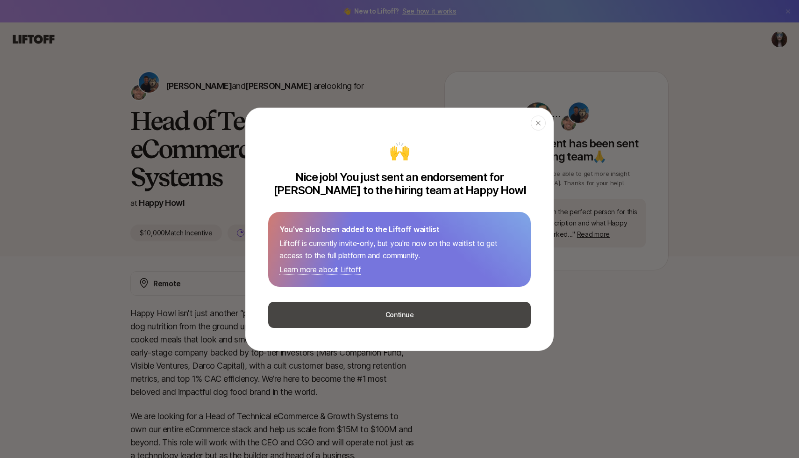
click at [381, 317] on button "Continue" at bounding box center [399, 314] width 263 height 26
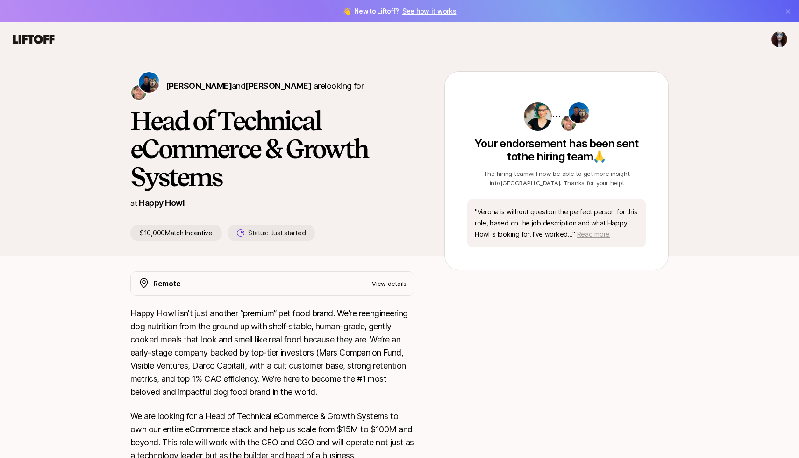
click at [599, 234] on span "Read more" at bounding box center [593, 234] width 33 height 8
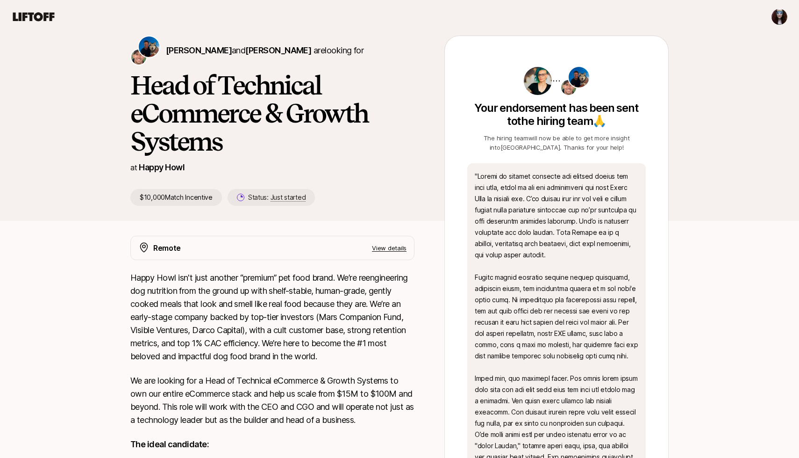
click at [596, 292] on p "" "" at bounding box center [557, 423] width 164 height 505
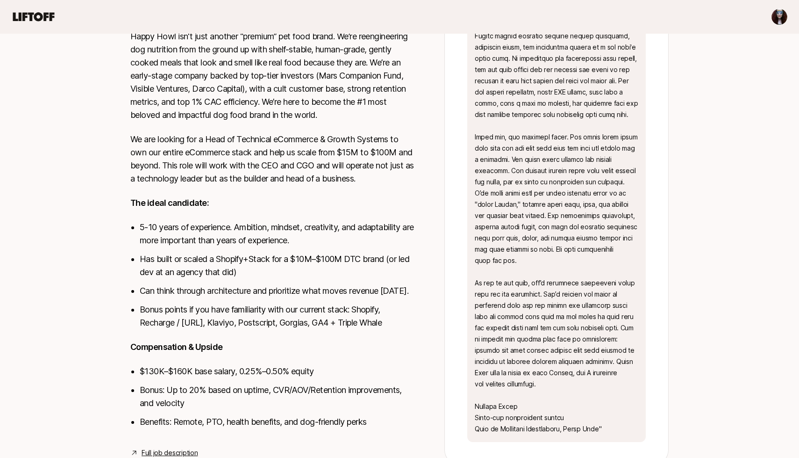
scroll to position [307, 0]
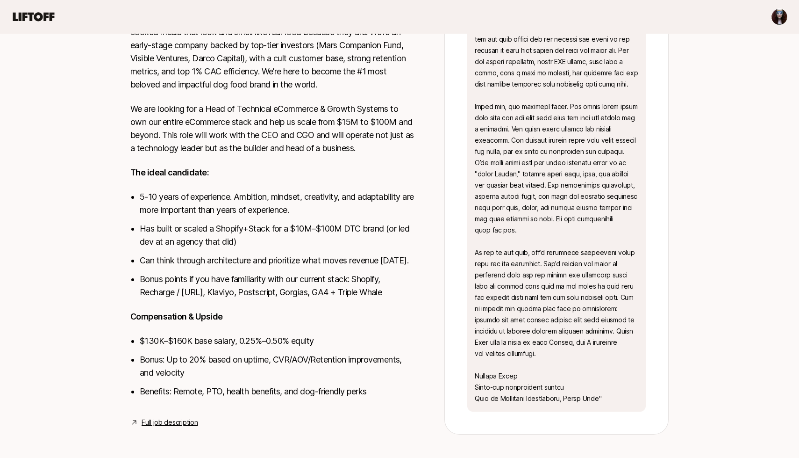
click at [593, 309] on p "" "" at bounding box center [557, 151] width 164 height 505
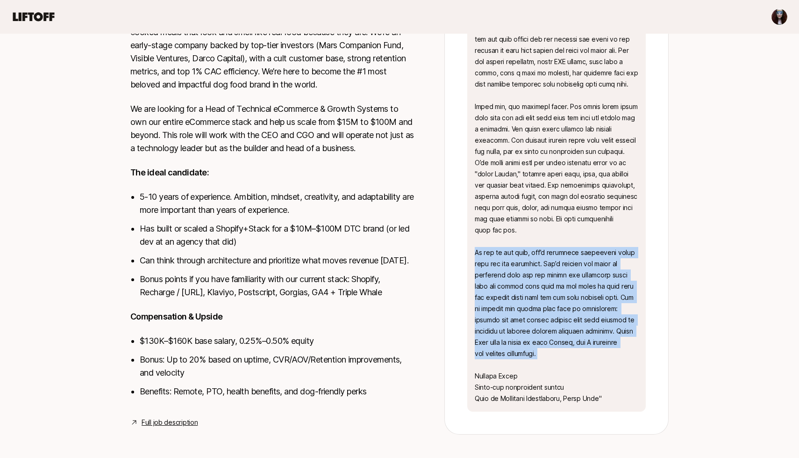
click at [593, 309] on p "" "" at bounding box center [557, 151] width 164 height 505
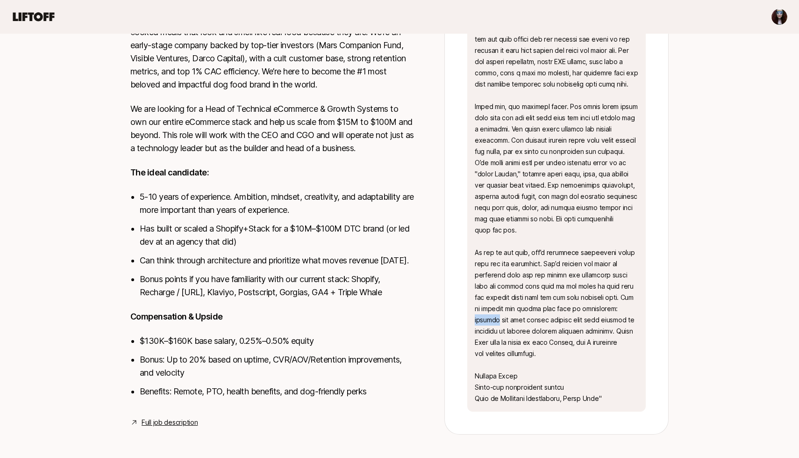
click at [593, 309] on p "" "" at bounding box center [557, 151] width 164 height 505
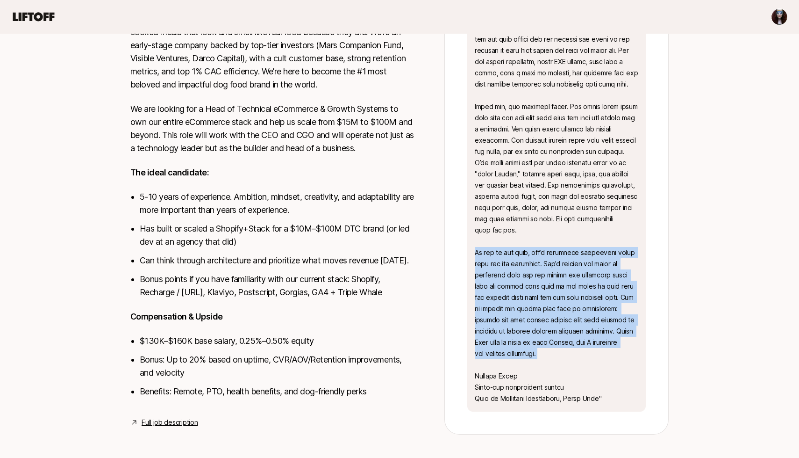
click at [593, 309] on p "" "" at bounding box center [557, 151] width 164 height 505
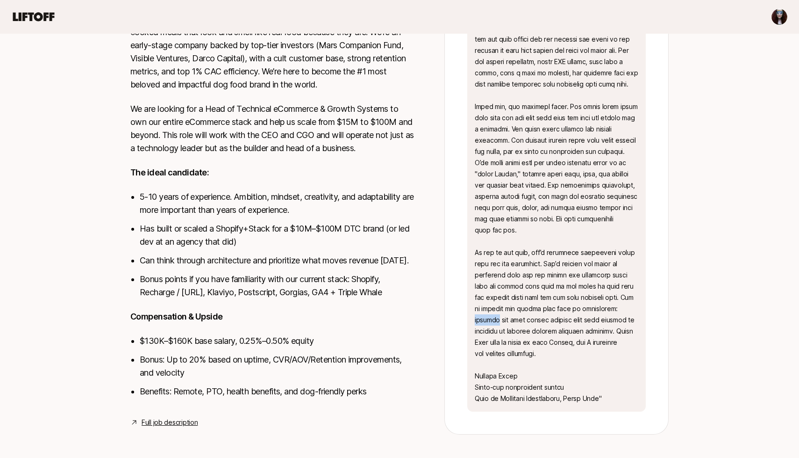
click at [593, 309] on p "" "" at bounding box center [557, 151] width 164 height 505
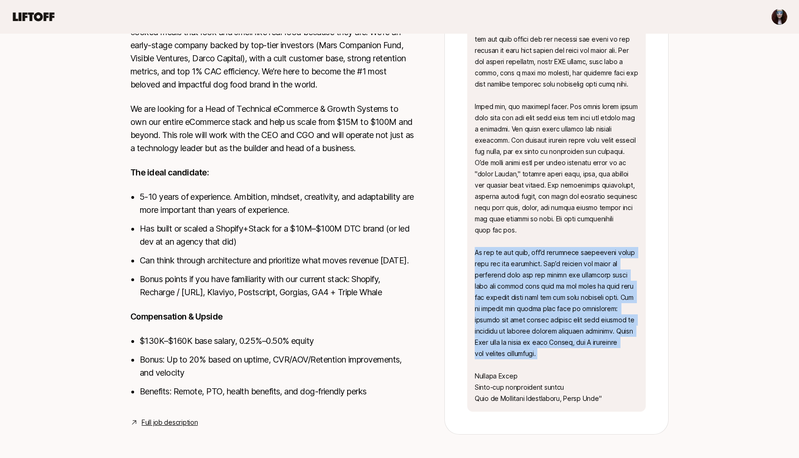
click at [593, 309] on p "" "" at bounding box center [557, 151] width 164 height 505
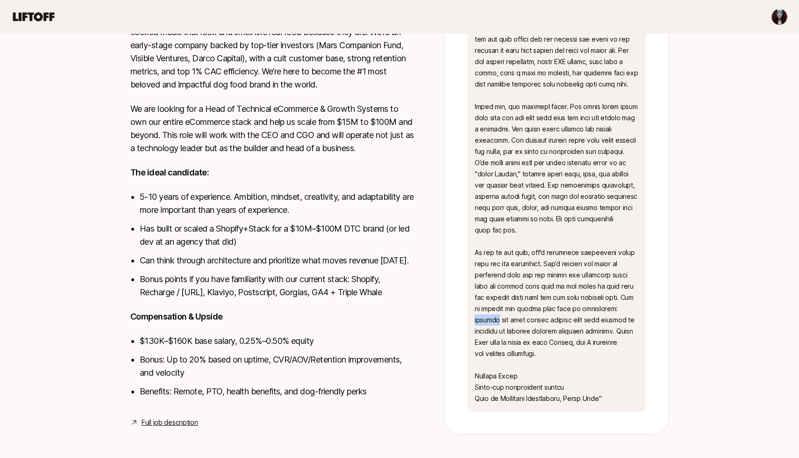
click at [593, 309] on p "" "" at bounding box center [557, 151] width 164 height 505
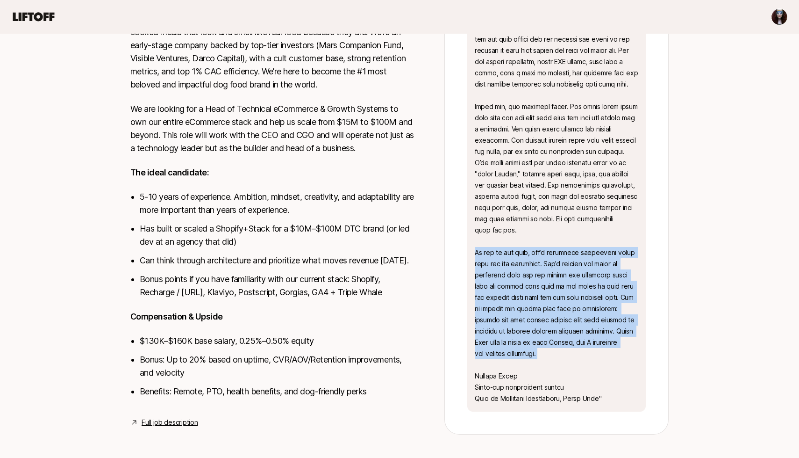
click at [593, 309] on p "" "" at bounding box center [557, 151] width 164 height 505
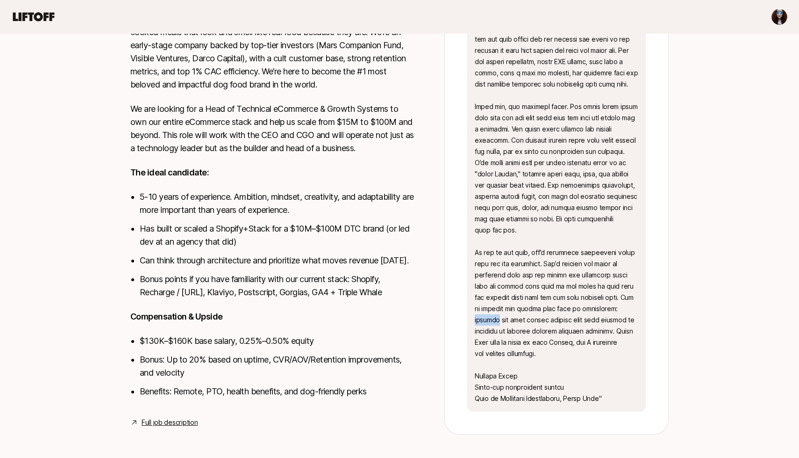
click at [593, 309] on p "" "" at bounding box center [557, 151] width 164 height 505
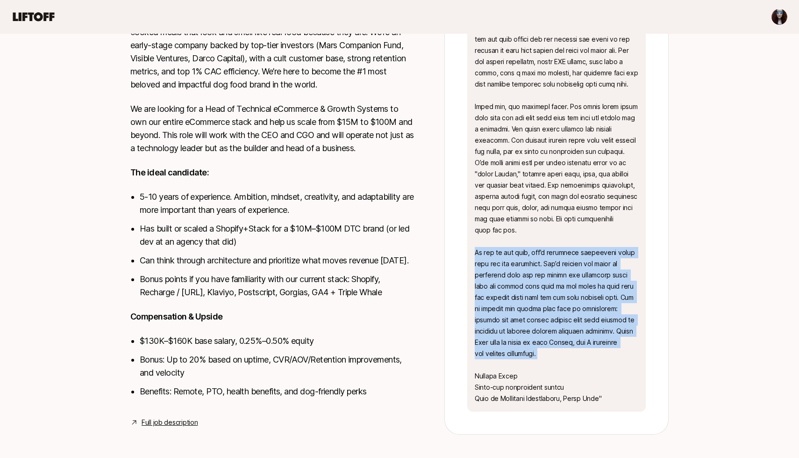
click at [593, 309] on p "" "" at bounding box center [557, 151] width 164 height 505
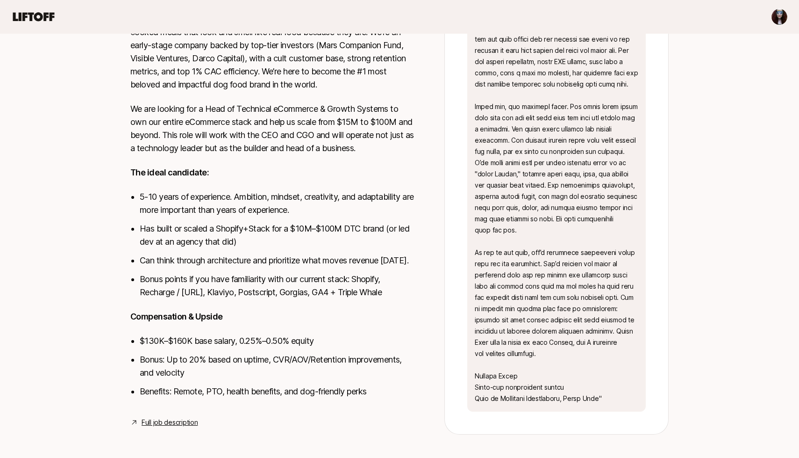
click at [709, 231] on div "[PERSON_NAME] and [PERSON_NAME] are looking for Head of Technical eCommerce & G…" at bounding box center [399, 99] width 799 height 701
